Goal: Find specific page/section: Find specific page/section

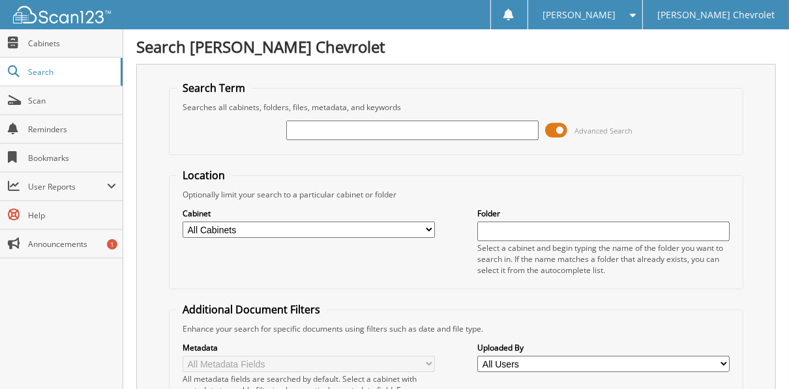
click at [559, 132] on span at bounding box center [556, 131] width 22 height 20
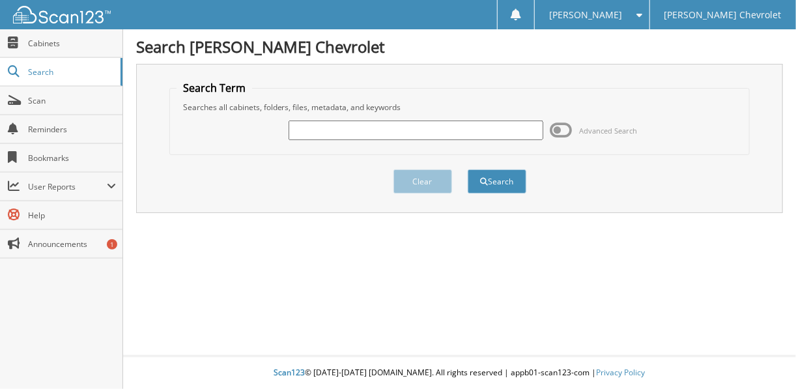
click at [462, 128] on input "text" at bounding box center [416, 131] width 255 height 20
type input "[PERSON_NAME]"
click at [468, 169] on button "Search" at bounding box center [497, 181] width 59 height 24
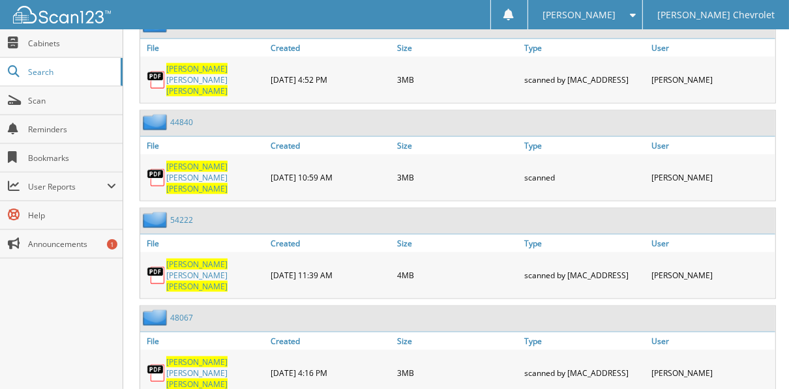
scroll to position [4432, 0]
